Goal: Obtain resource: Download file/media

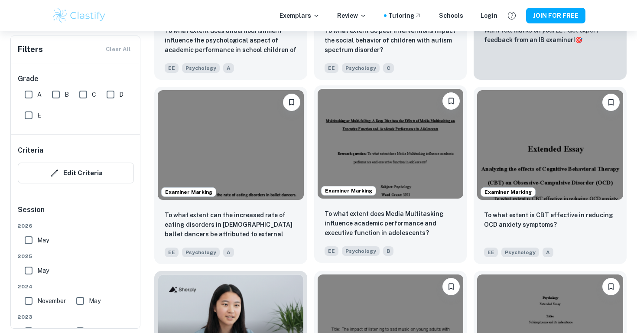
scroll to position [413, 0]
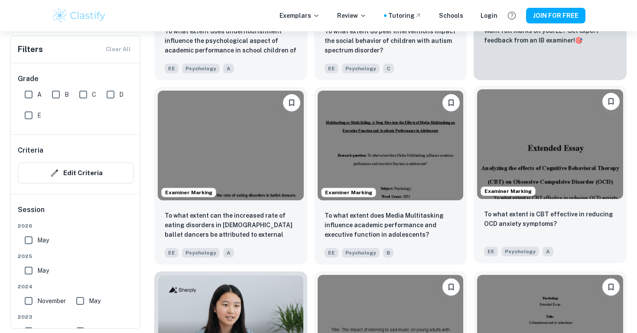
click at [516, 155] on img at bounding box center [550, 143] width 146 height 109
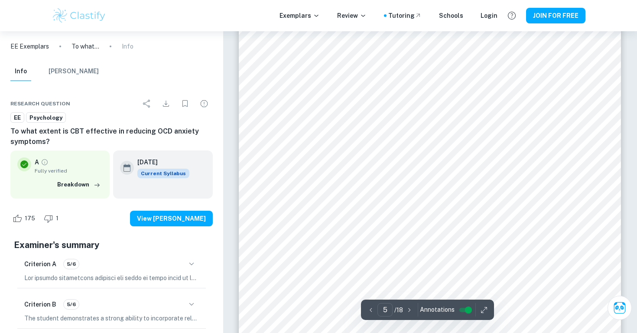
scroll to position [2226, 0]
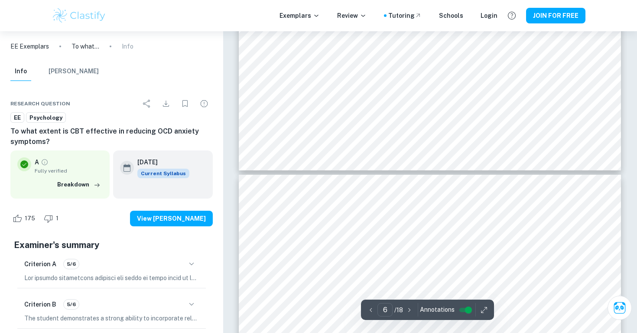
type input "5"
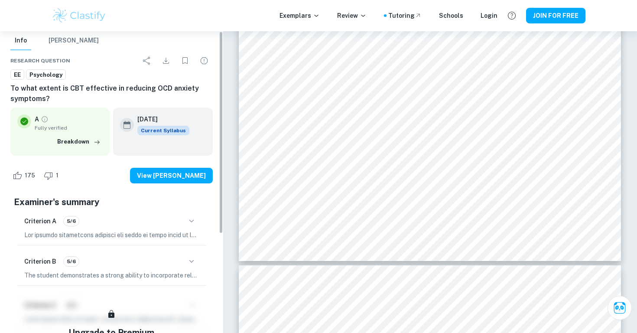
scroll to position [0, 0]
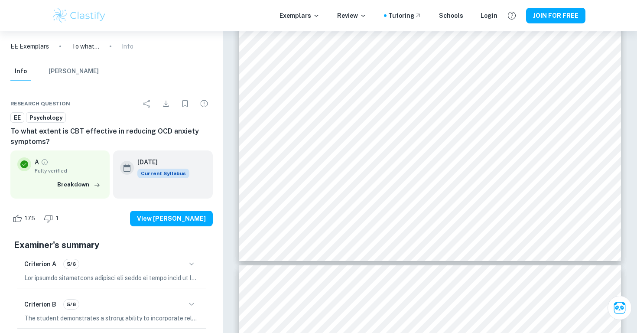
click at [167, 110] on button "Download" at bounding box center [165, 103] width 17 height 17
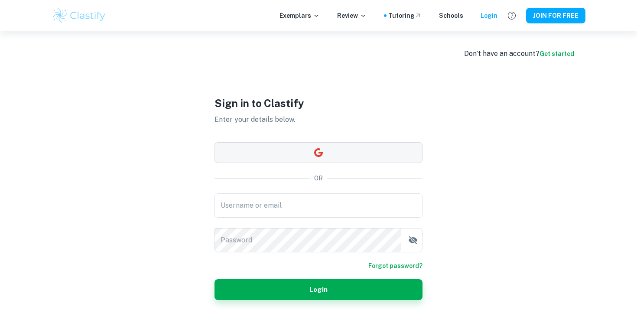
click at [254, 144] on button "button" at bounding box center [319, 152] width 208 height 21
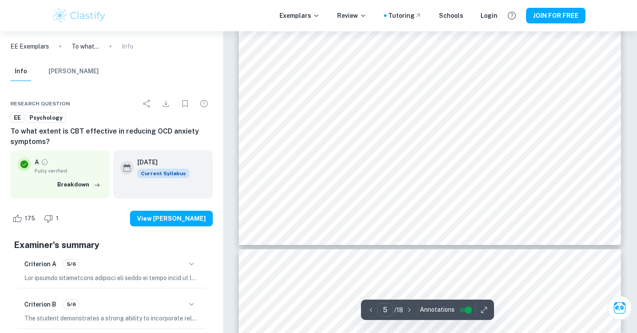
scroll to position [2402, 0]
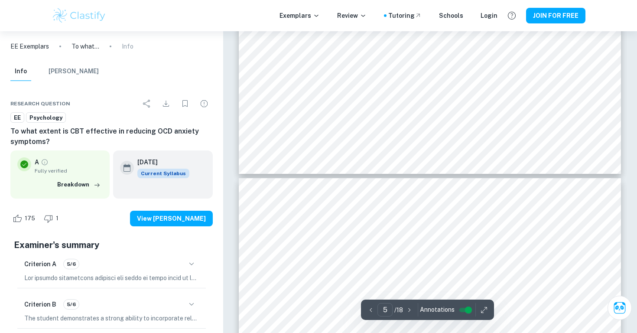
type input "6"
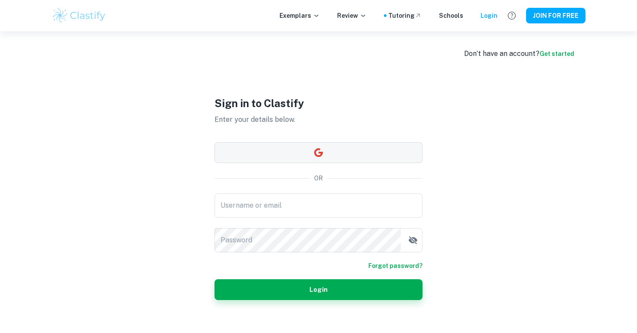
click at [306, 147] on button "button" at bounding box center [319, 152] width 208 height 21
